Goal: Check status: Check status

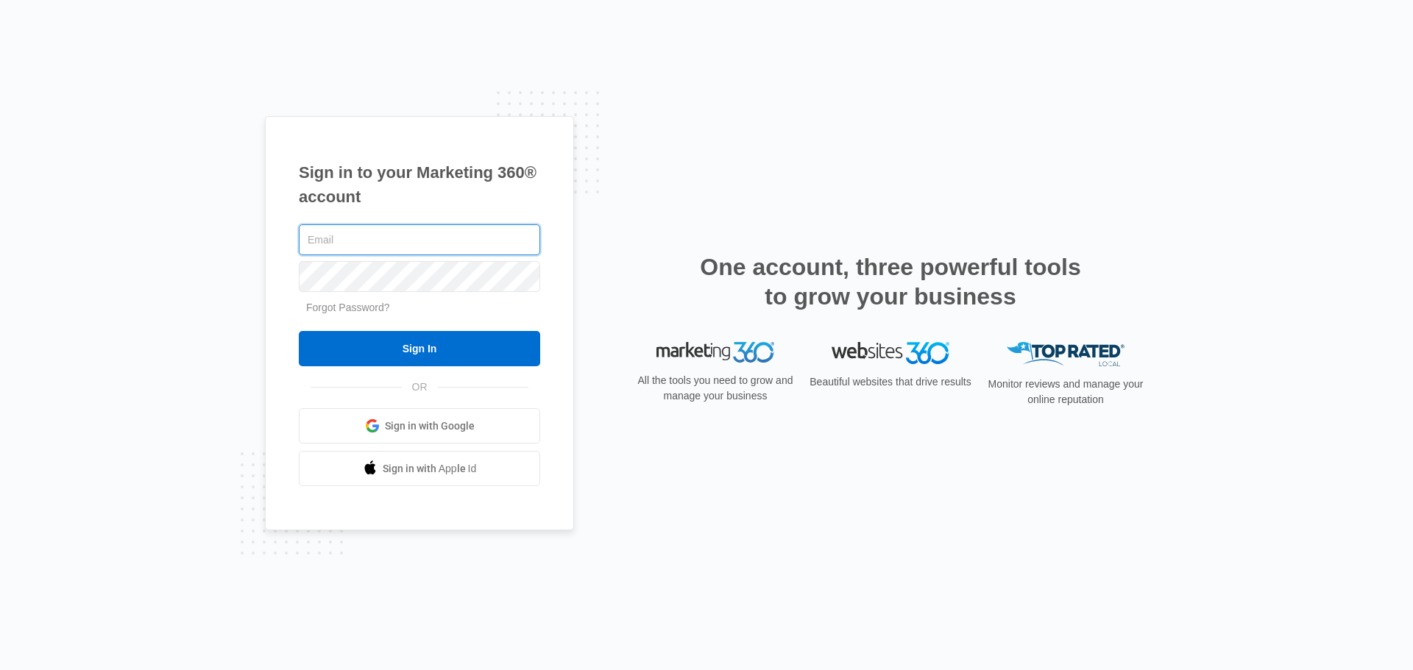
type input "[EMAIL_ADDRESS][DOMAIN_NAME]"
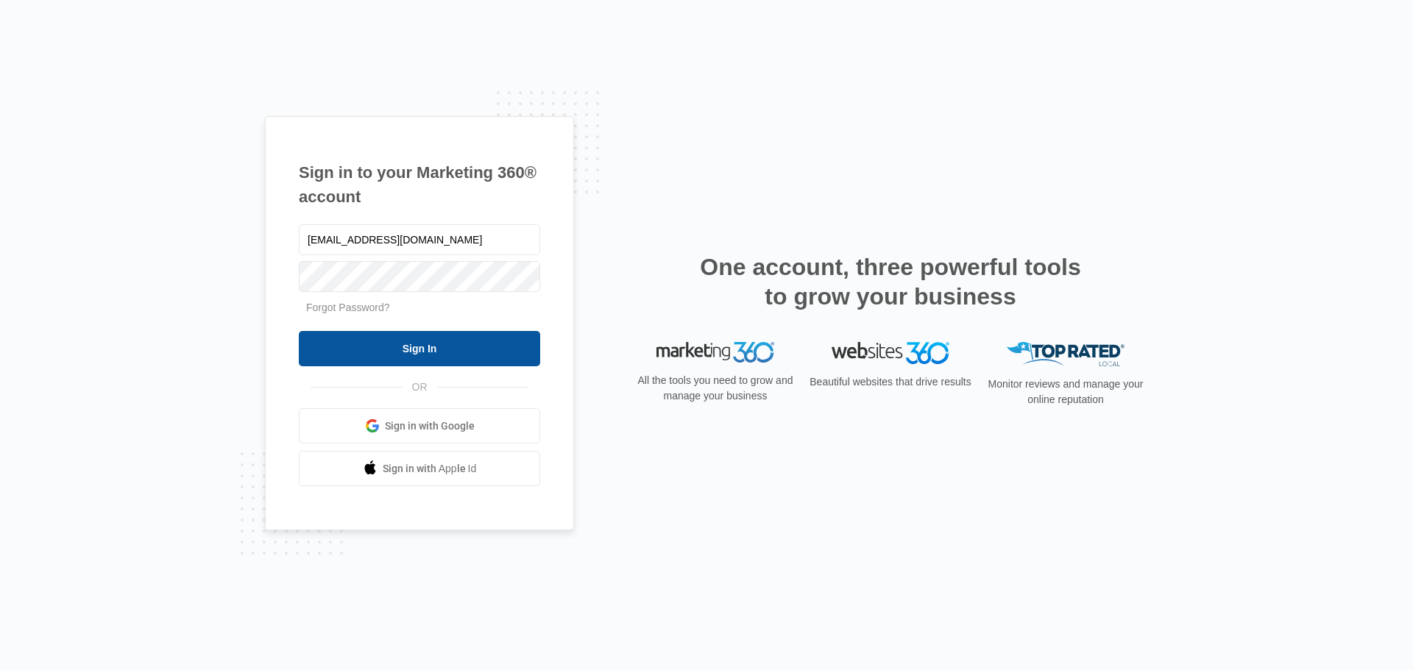
click at [420, 352] on input "Sign In" at bounding box center [419, 348] width 241 height 35
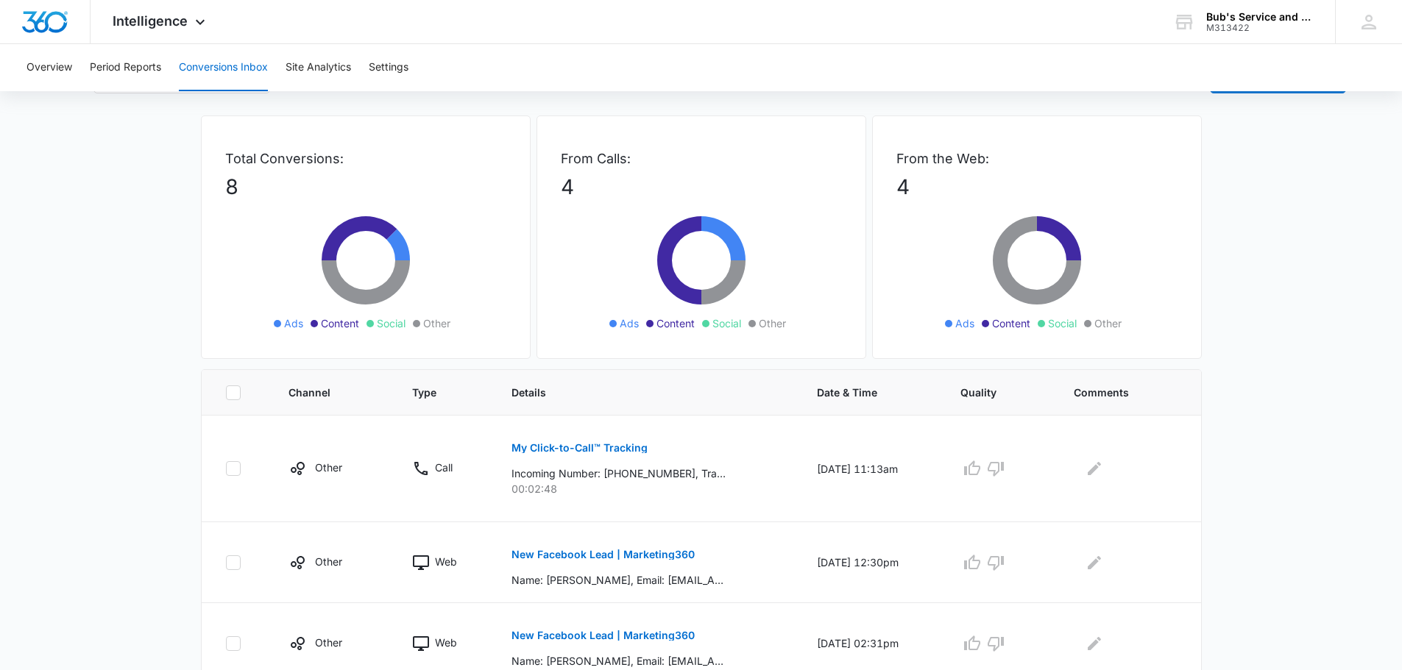
scroll to position [74, 0]
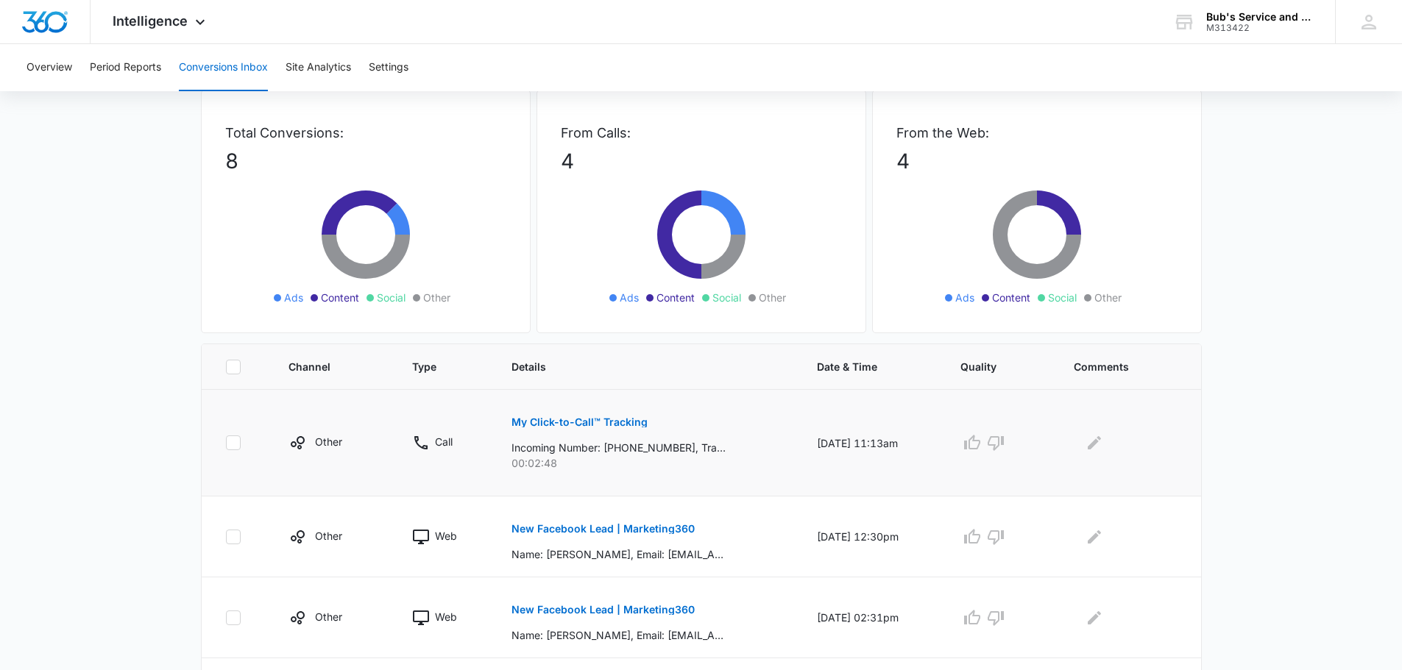
click at [585, 425] on p "My Click-to-Call™ Tracking" at bounding box center [579, 422] width 136 height 10
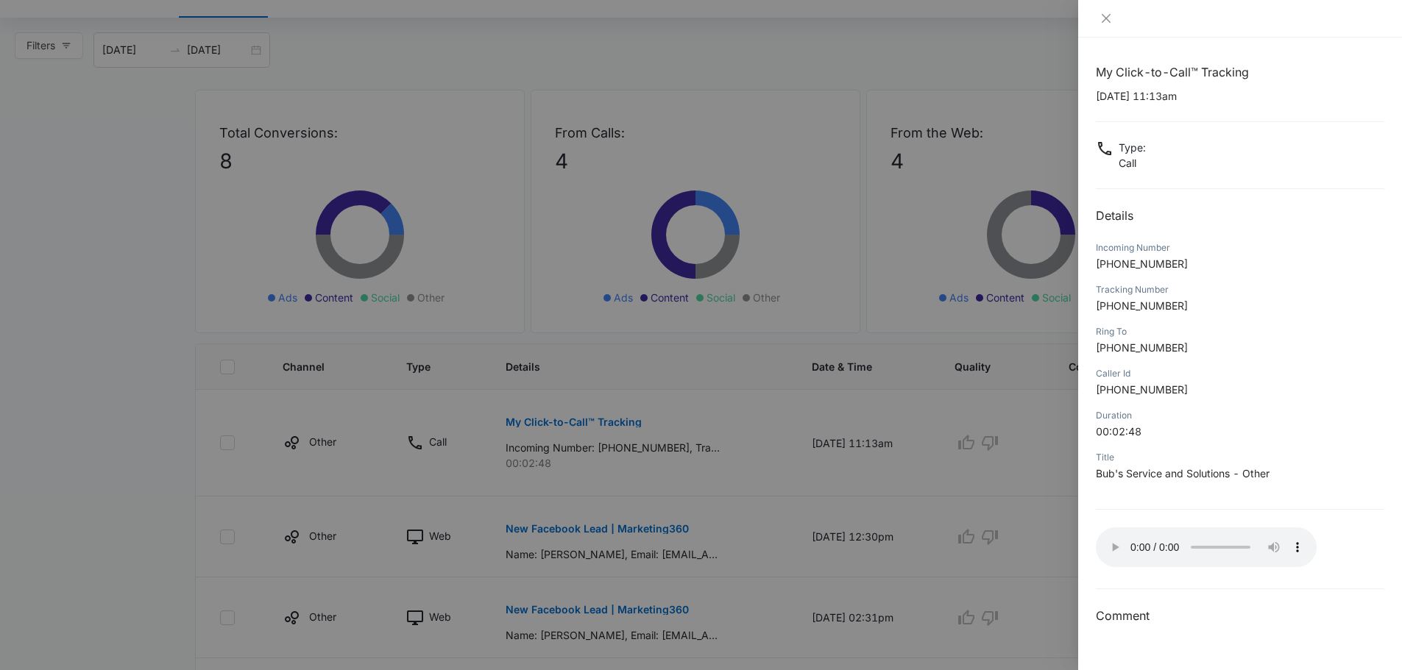
click at [1279, 511] on div "My Click-to-Call™ Tracking [DATE] 11:13am Type : Call Details Incoming Number […" at bounding box center [1240, 344] width 288 height 562
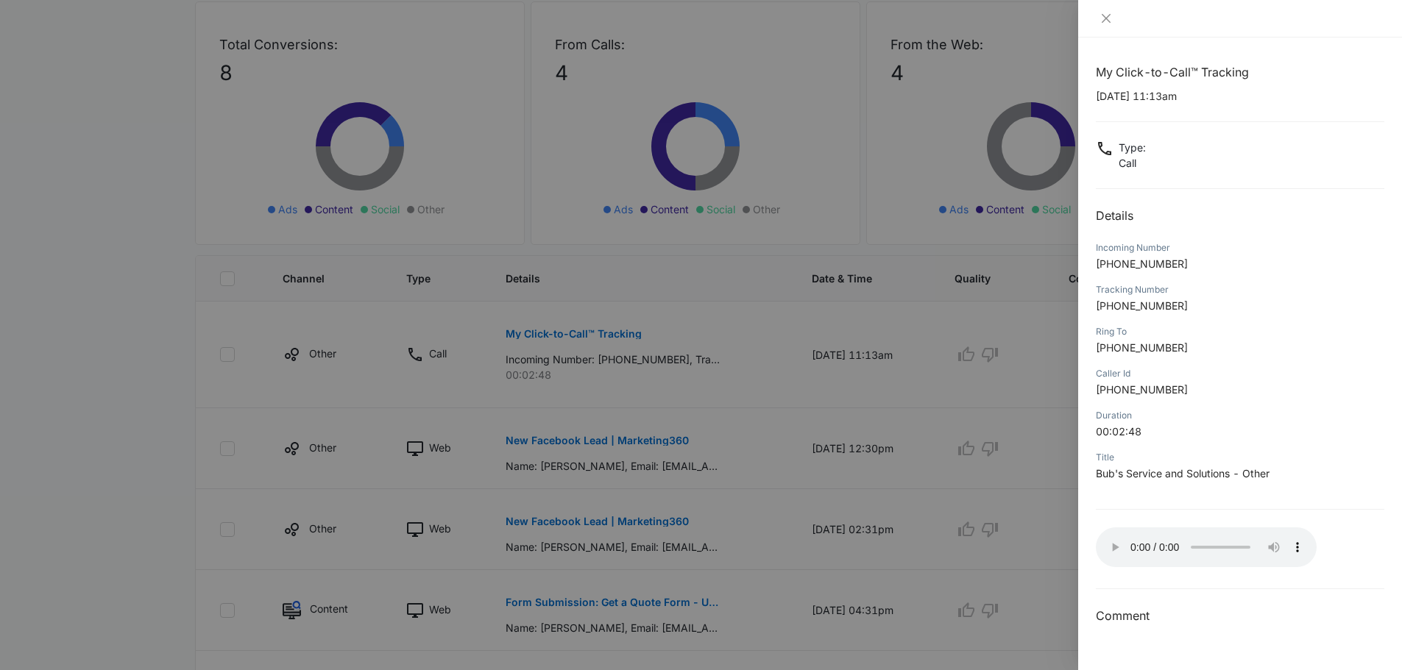
scroll to position [0, 0]
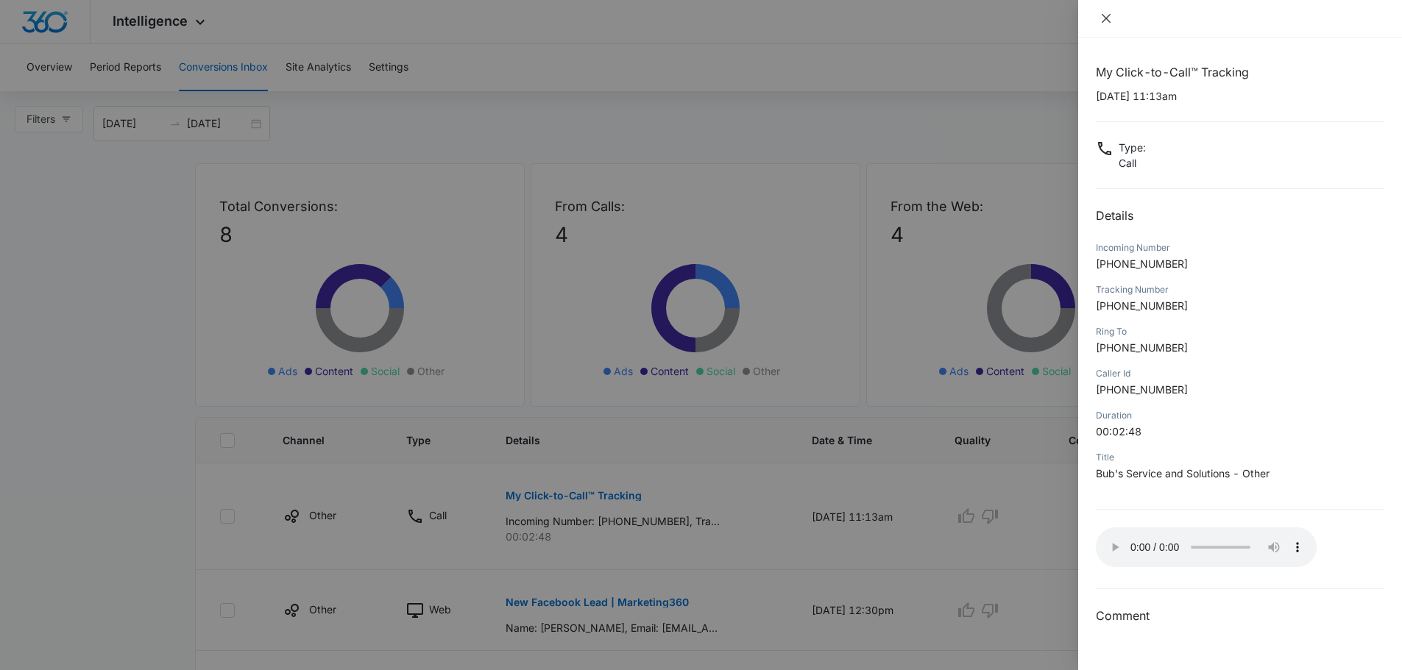
click at [1097, 23] on button "Close" at bounding box center [1106, 18] width 21 height 13
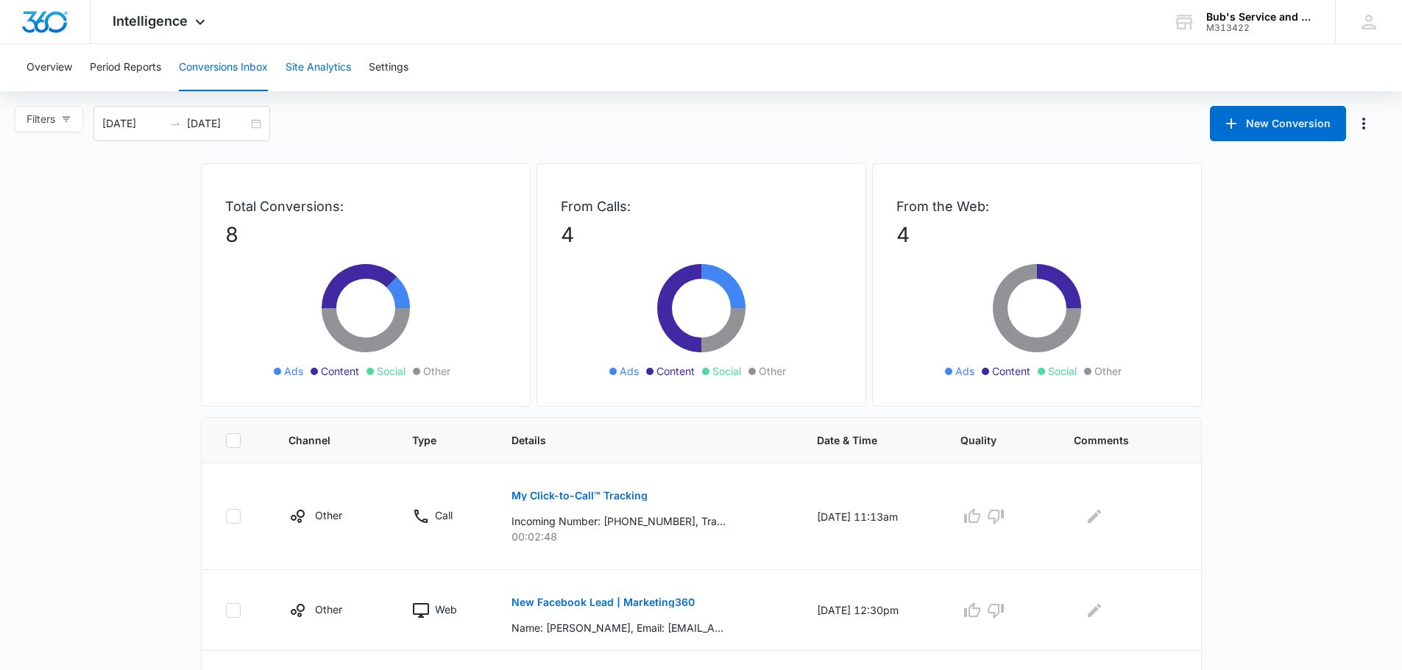
click at [334, 80] on button "Site Analytics" at bounding box center [317, 67] width 65 height 47
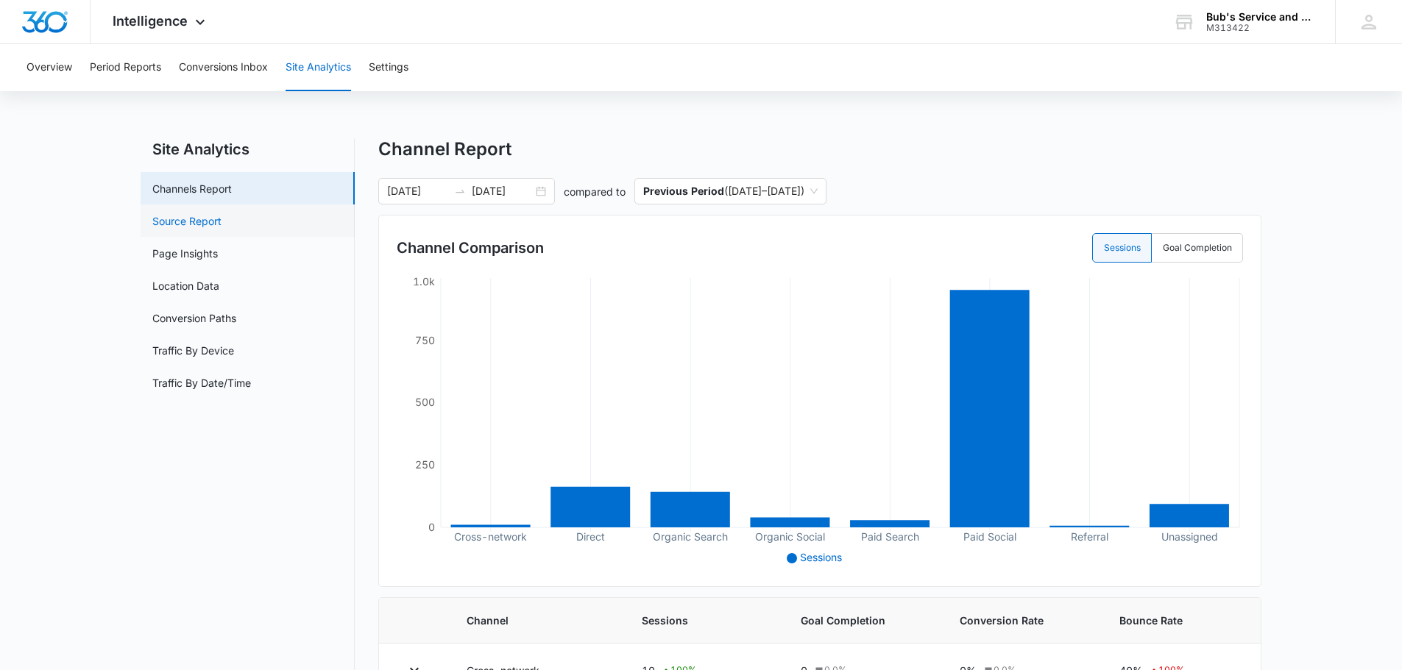
click at [221, 229] on link "Source Report" at bounding box center [186, 220] width 69 height 15
